Goal: Information Seeking & Learning: Check status

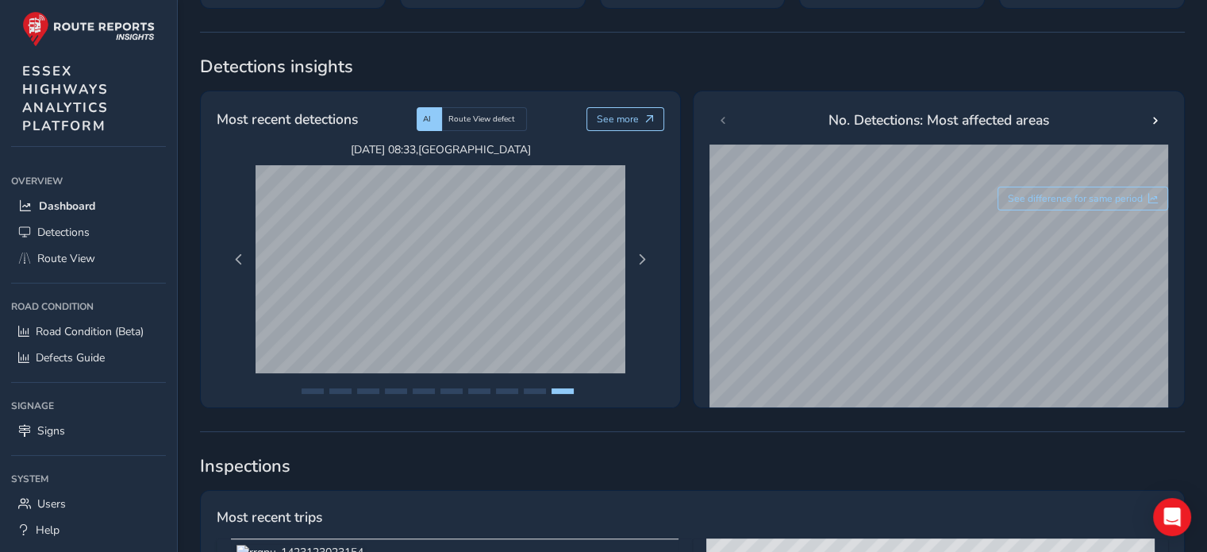
scroll to position [238, 0]
click at [56, 259] on span "Route View" at bounding box center [66, 258] width 58 height 15
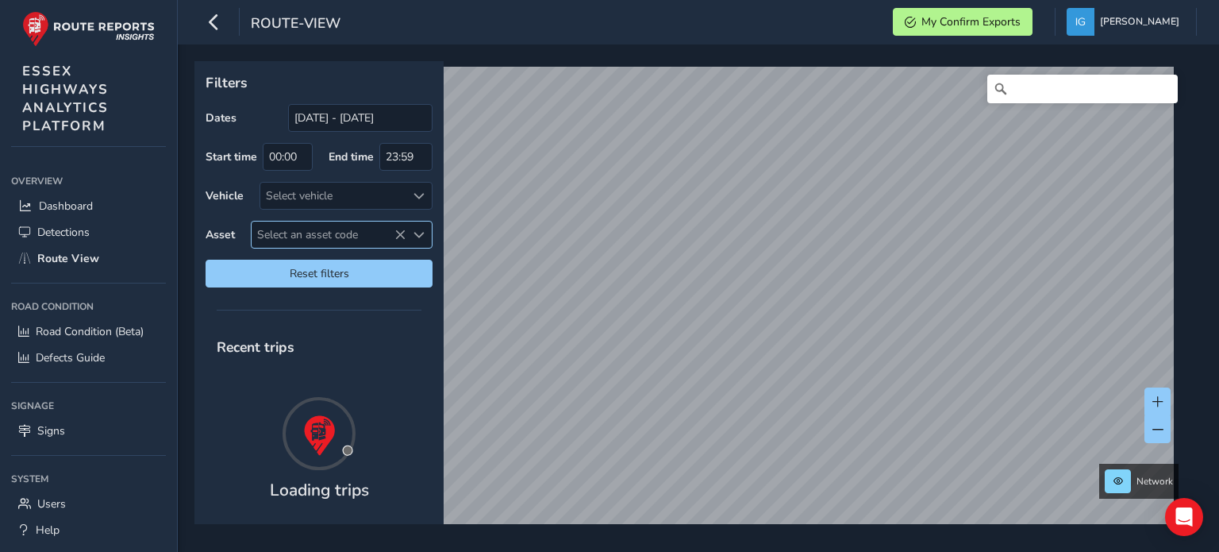
click at [423, 236] on span "Select an asset code" at bounding box center [418, 234] width 11 height 11
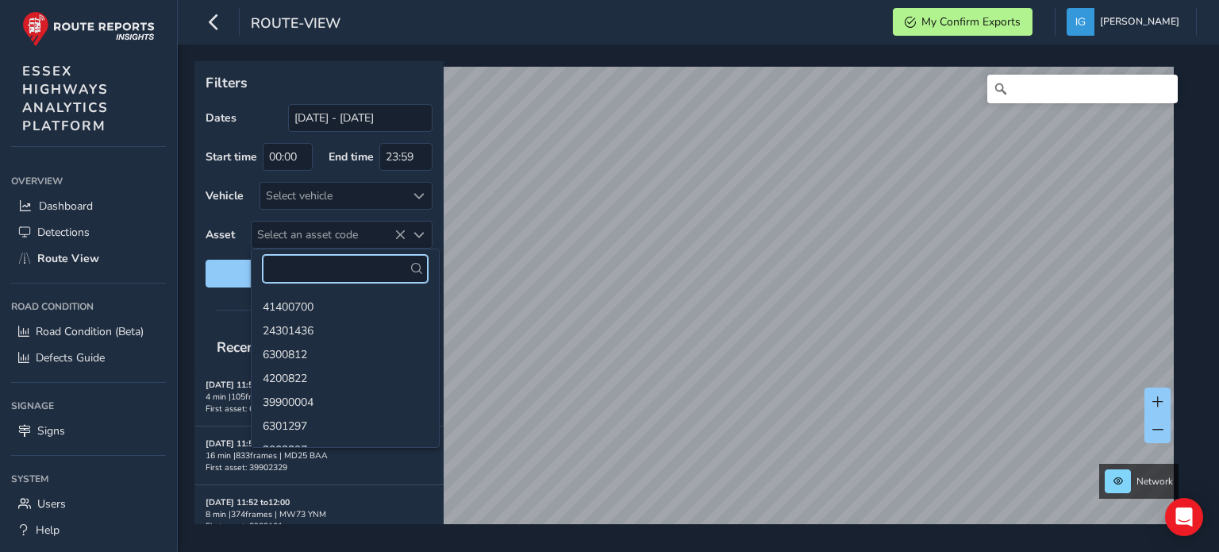
paste input "39902636"
type input "39902636"
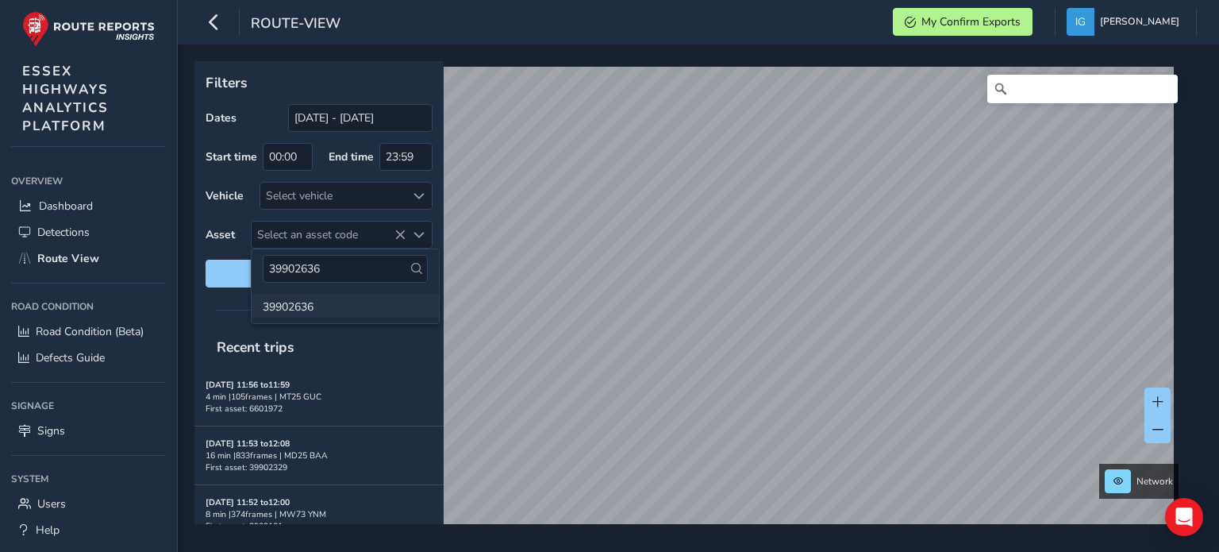
click at [280, 313] on li "39902636" at bounding box center [345, 306] width 187 height 24
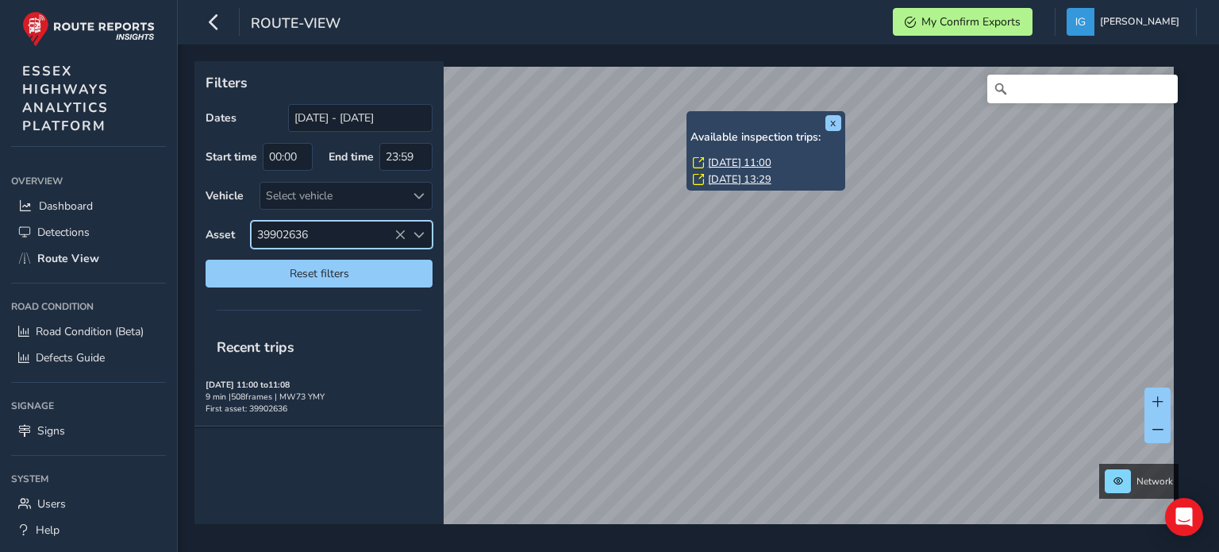
click at [720, 164] on link "[DATE] 11:00" at bounding box center [739, 163] width 63 height 14
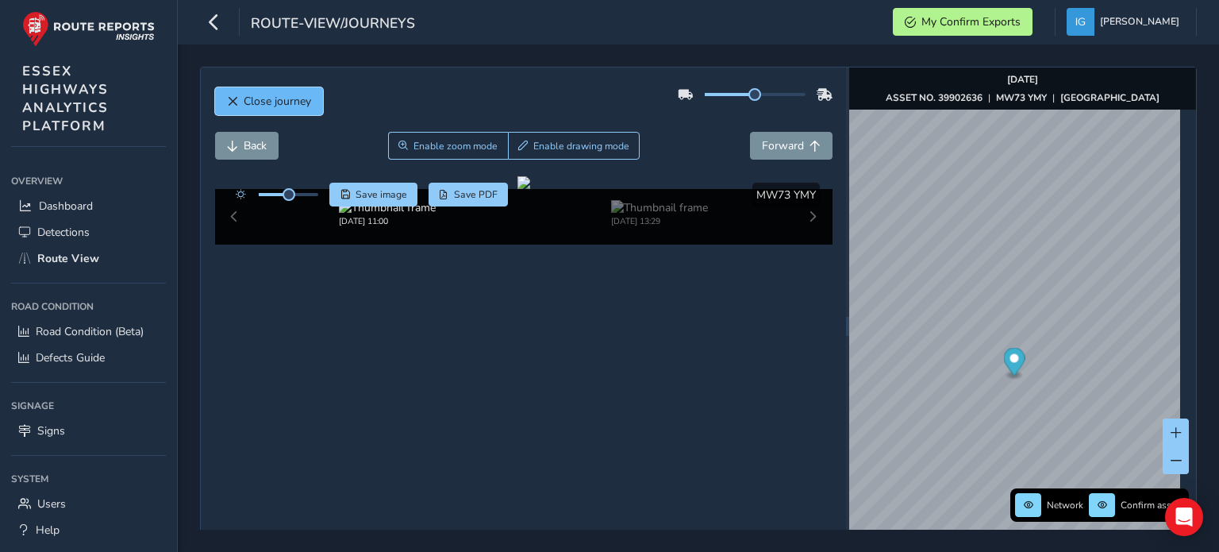
click at [244, 100] on span "Close journey" at bounding box center [277, 101] width 67 height 15
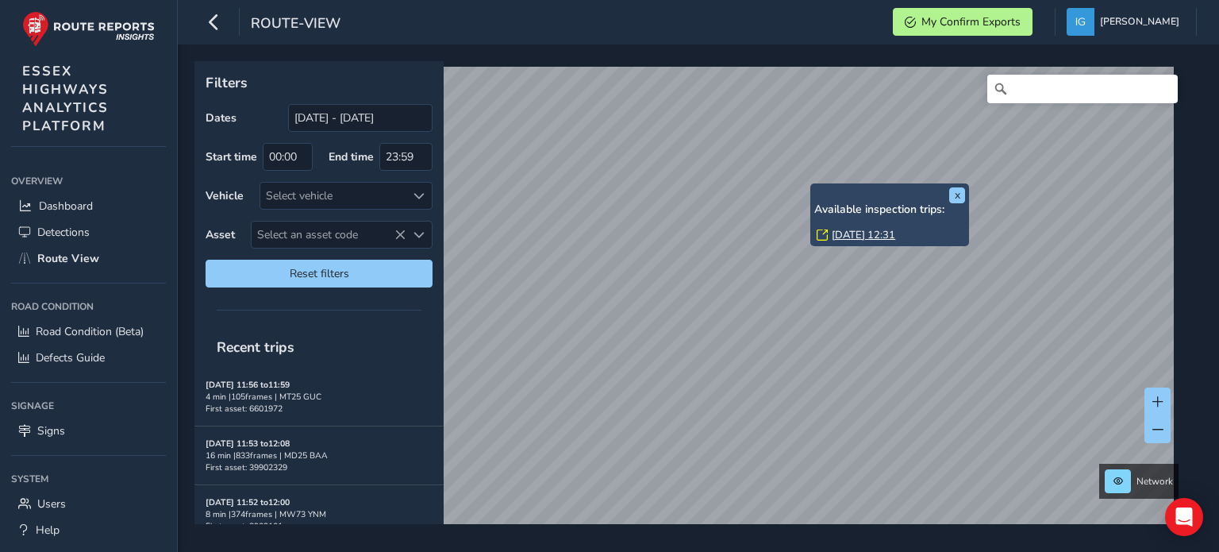
click at [845, 233] on link "[DATE] 12:31" at bounding box center [863, 235] width 63 height 14
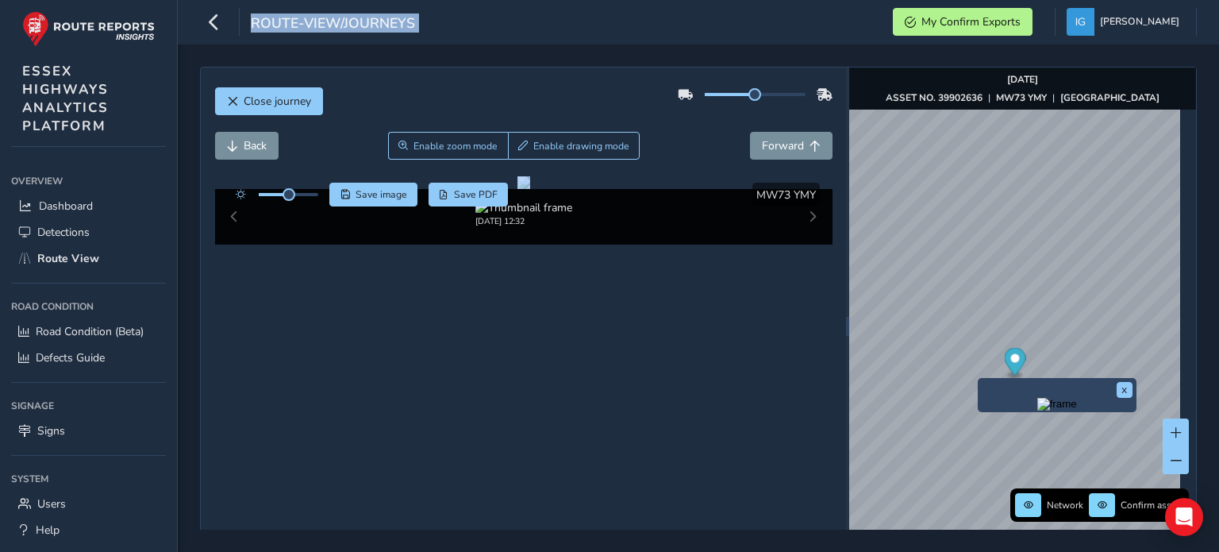
click at [1054, 244] on div "Close journey Back Enable zoom mode Enable drawing mode Forward Click and Drag …" at bounding box center [698, 326] width 997 height 519
click at [259, 102] on span "Close journey" at bounding box center [277, 101] width 67 height 15
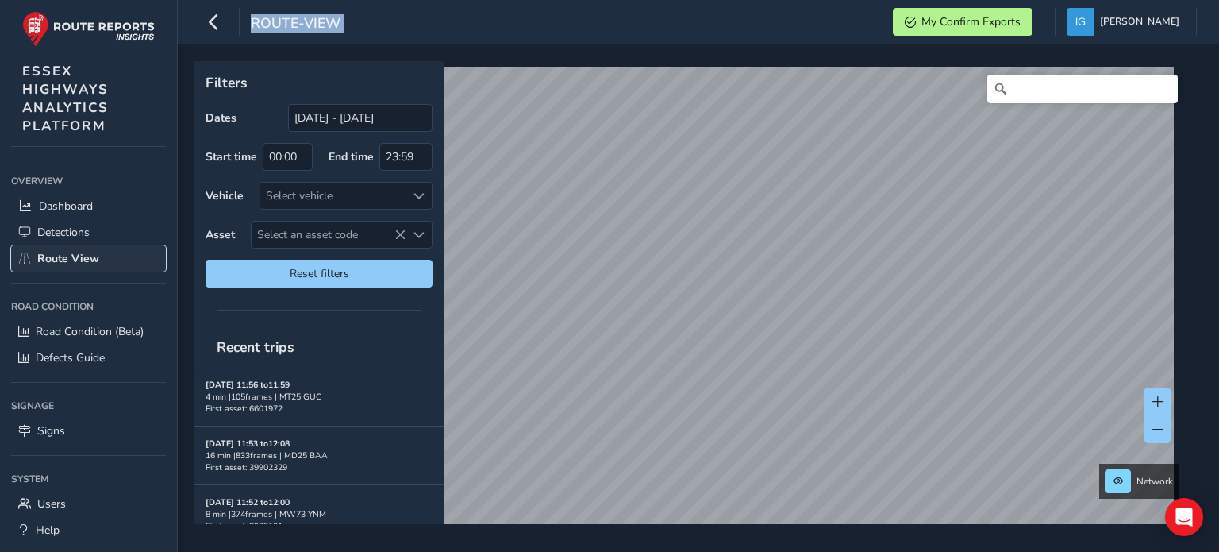
click at [84, 252] on span "Route View" at bounding box center [68, 258] width 62 height 15
